Goal: Task Accomplishment & Management: Manage account settings

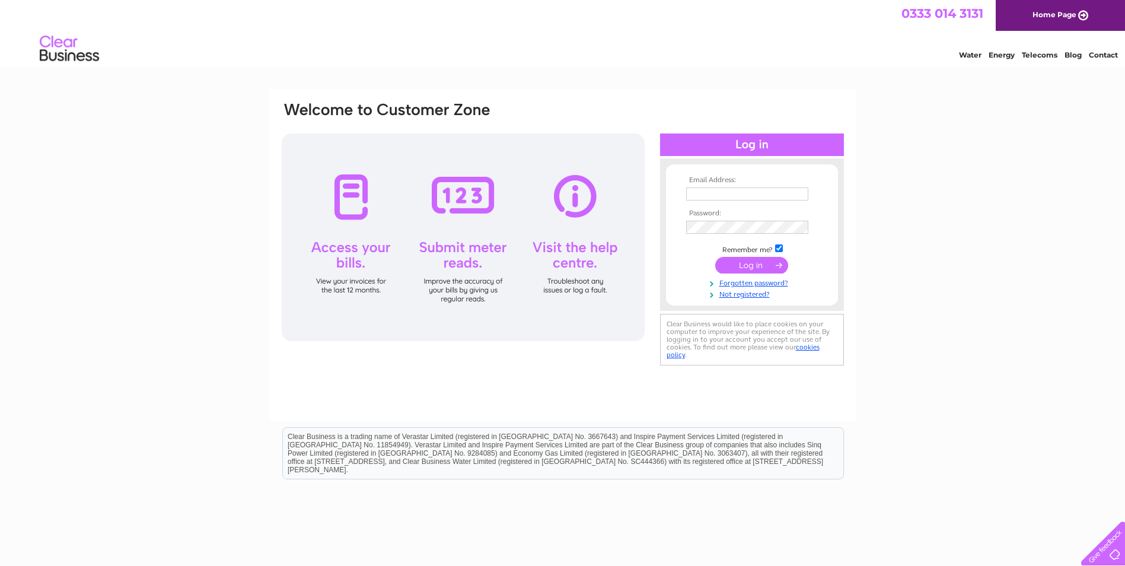
type input "[PERSON_NAME][EMAIL_ADDRESS][PERSON_NAME][PERSON_NAME][DOMAIN_NAME]"
click at [767, 262] on input "submit" at bounding box center [752, 265] width 73 height 17
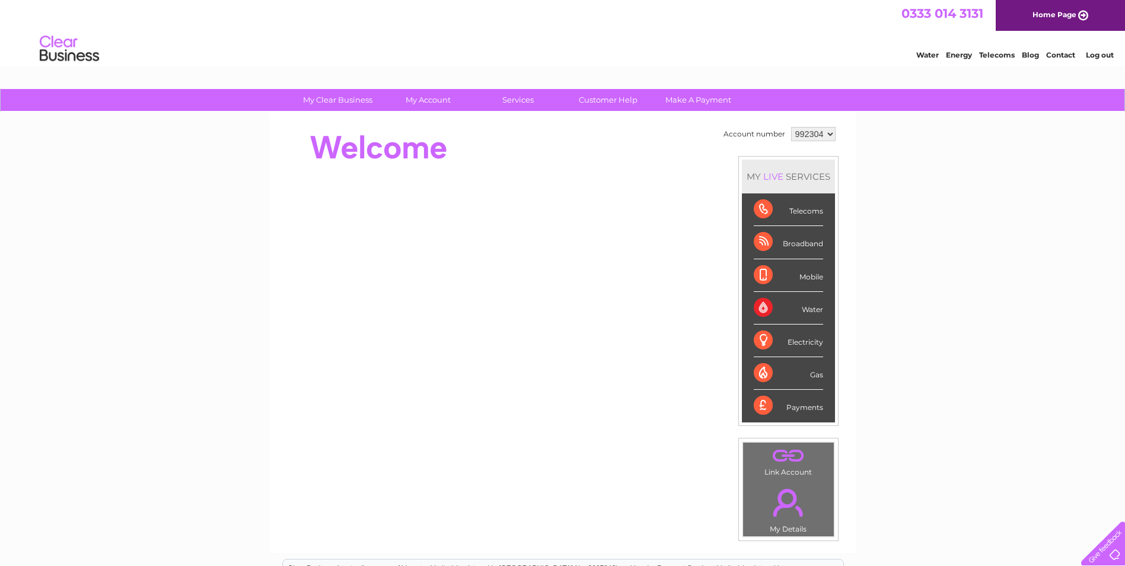
click at [830, 133] on select "992304" at bounding box center [813, 134] width 44 height 14
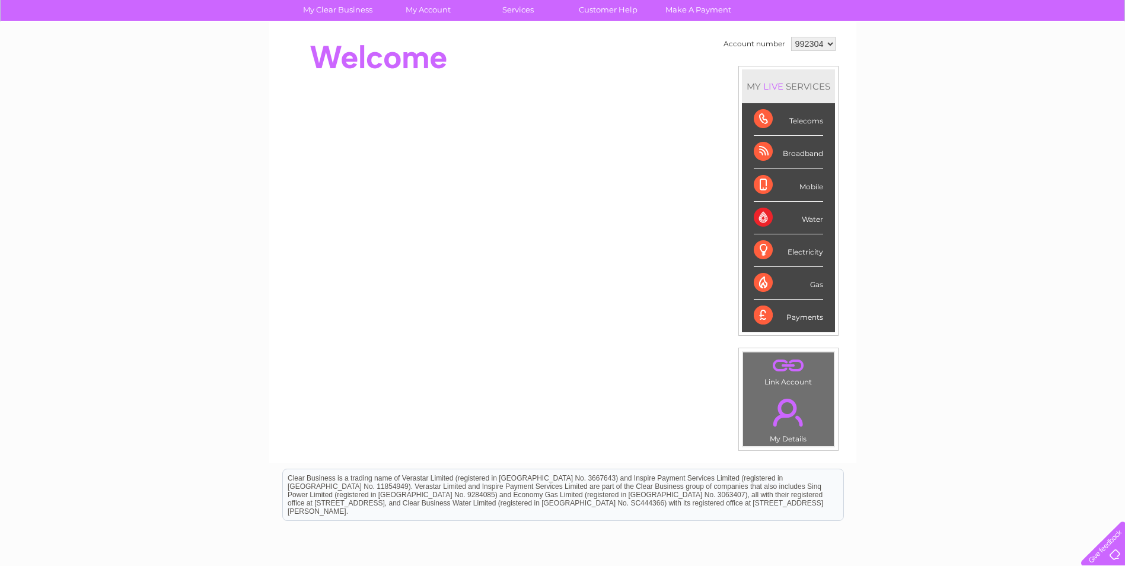
scroll to position [119, 0]
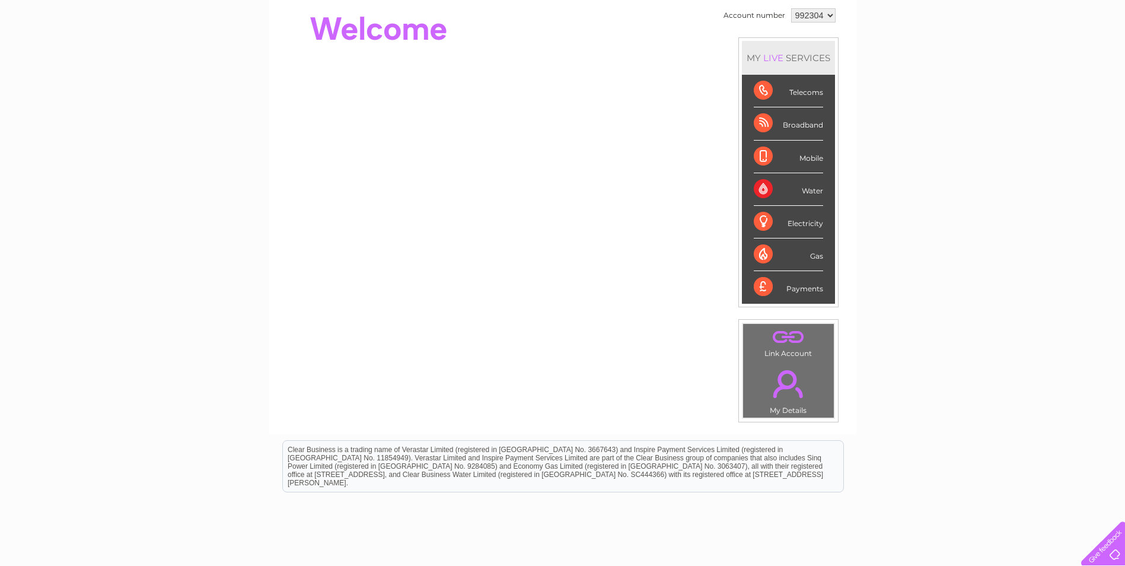
click at [832, 15] on select "992304" at bounding box center [813, 15] width 44 height 14
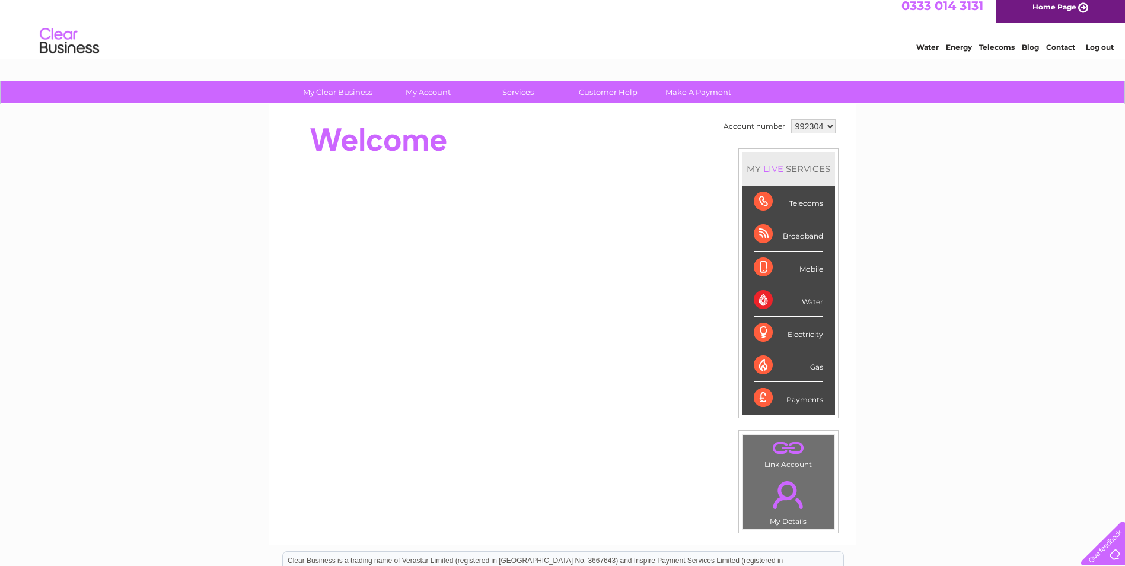
scroll to position [0, 0]
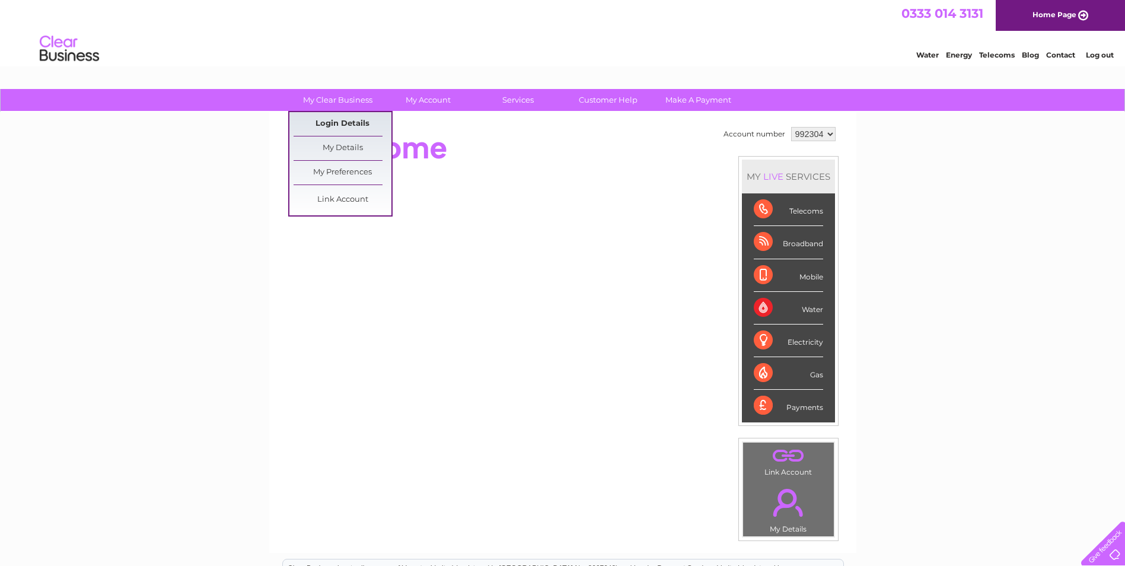
click at [336, 119] on link "Login Details" at bounding box center [343, 124] width 98 height 24
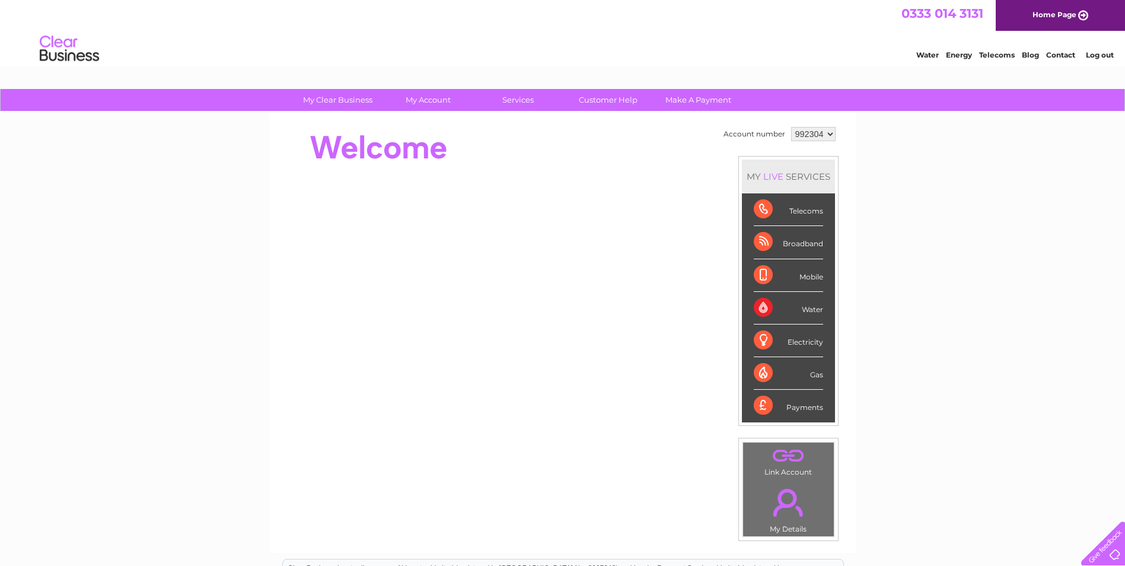
click at [787, 507] on link "." at bounding box center [788, 503] width 85 height 42
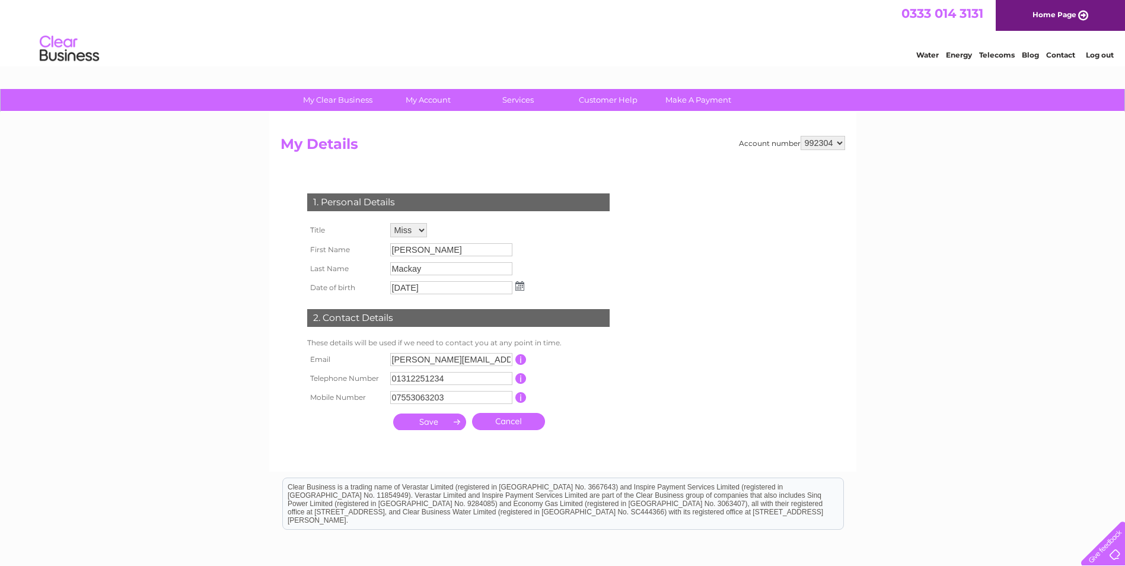
click at [972, 304] on div "My Clear Business Login Details My Details My Preferences Link Account My Accou…" at bounding box center [562, 382] width 1125 height 586
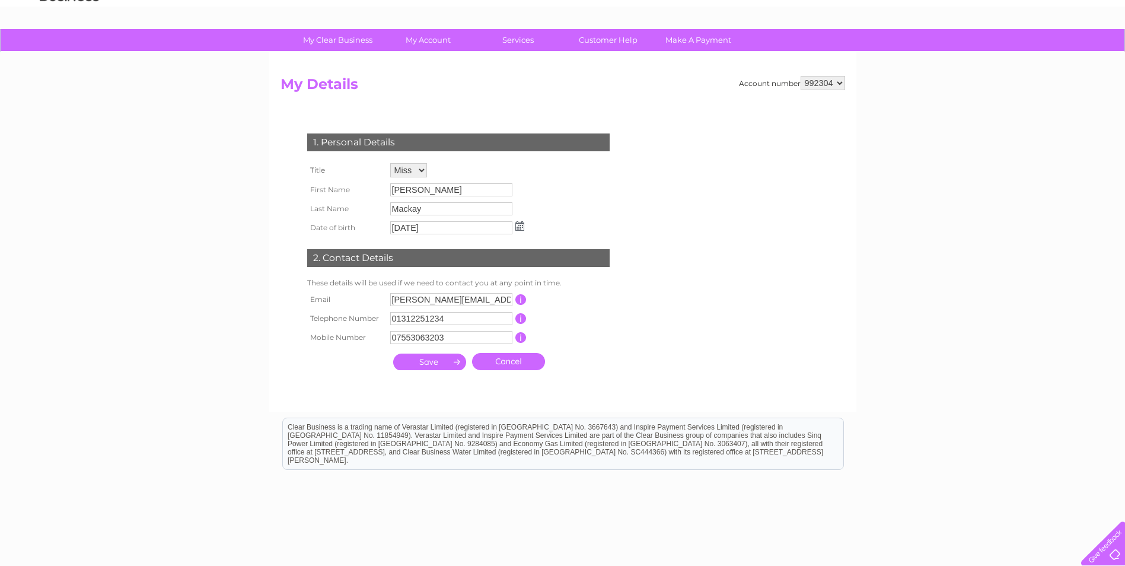
scroll to position [58, 0]
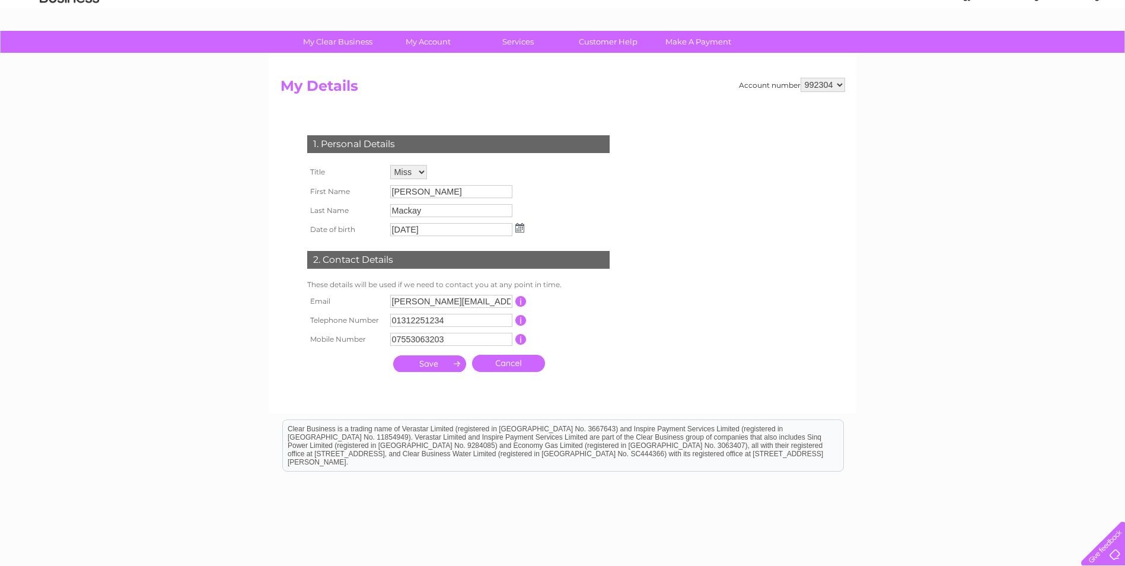
click at [839, 86] on select "992304" at bounding box center [823, 85] width 44 height 14
click at [839, 87] on select "992304" at bounding box center [823, 85] width 44 height 14
drag, startPoint x: 831, startPoint y: 84, endPoint x: 816, endPoint y: 88, distance: 15.0
click at [831, 84] on select "992304" at bounding box center [823, 85] width 44 height 14
click at [801, 78] on select "992304" at bounding box center [823, 85] width 44 height 14
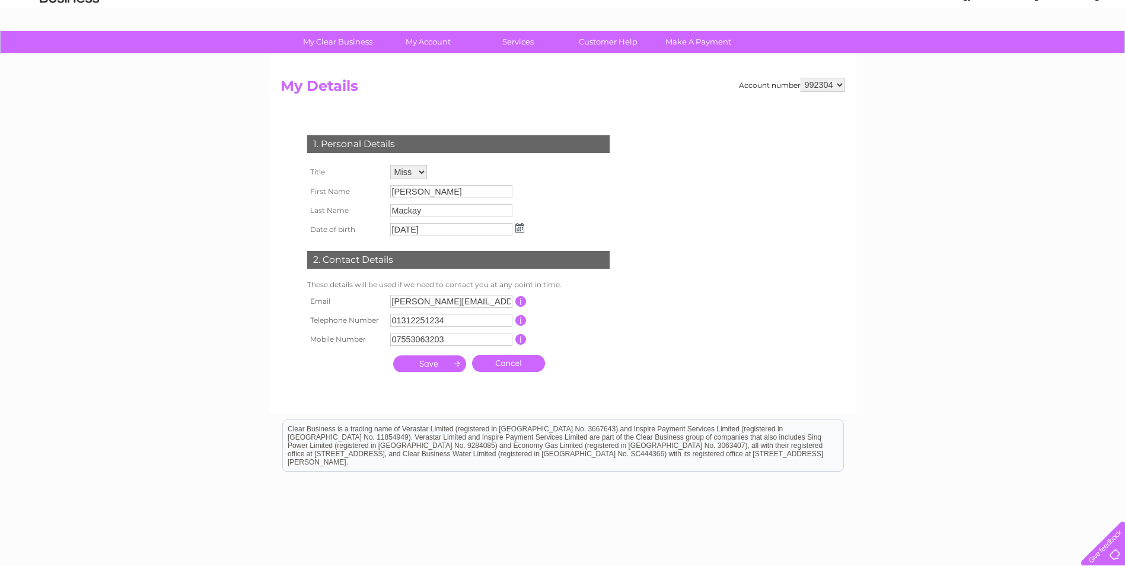
click at [433, 362] on input "submit" at bounding box center [429, 363] width 73 height 17
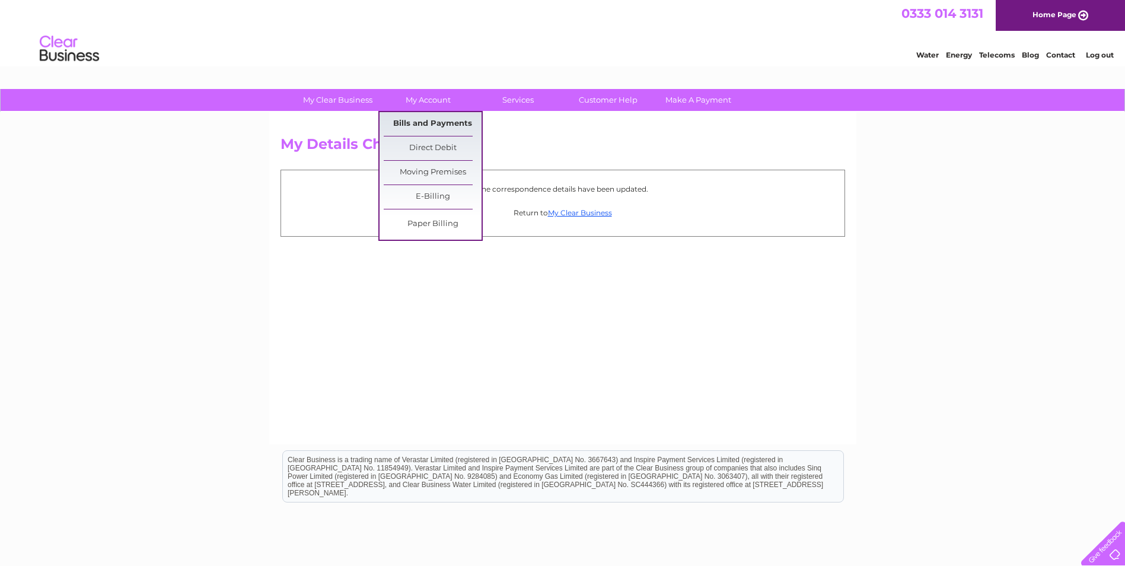
click at [429, 125] on link "Bills and Payments" at bounding box center [433, 124] width 98 height 24
